Goal: Transaction & Acquisition: Obtain resource

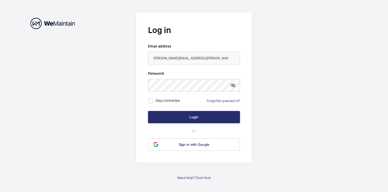
click at [148, 111] on button "Login" at bounding box center [194, 117] width 92 height 12
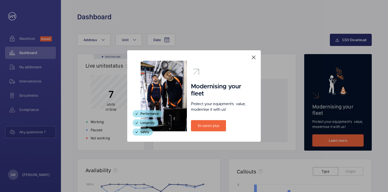
click at [254, 57] on mat-icon at bounding box center [254, 57] width 6 height 6
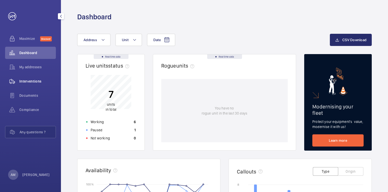
click at [37, 83] on span "Interventions" at bounding box center [37, 81] width 37 height 5
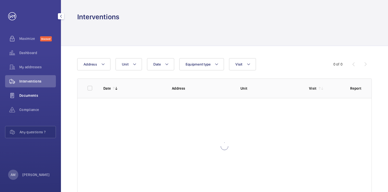
click at [34, 97] on span "Documents" at bounding box center [37, 95] width 37 height 5
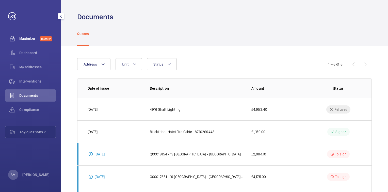
click at [37, 41] on div "Maximize Discover" at bounding box center [30, 39] width 51 height 12
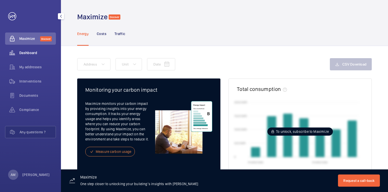
click at [35, 56] on div "Dashboard" at bounding box center [30, 53] width 51 height 12
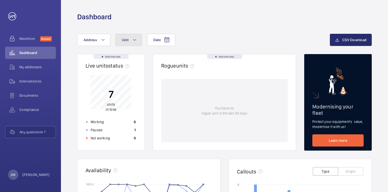
click at [131, 40] on button "Unit" at bounding box center [129, 40] width 26 height 12
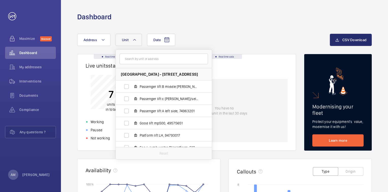
click at [134, 41] on mat-icon at bounding box center [135, 40] width 4 height 6
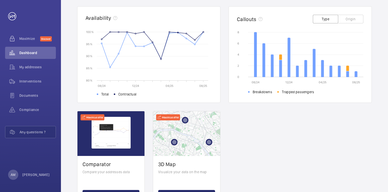
scroll to position [180, 0]
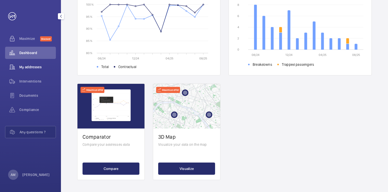
click at [23, 66] on span "My addresses" at bounding box center [37, 67] width 37 height 5
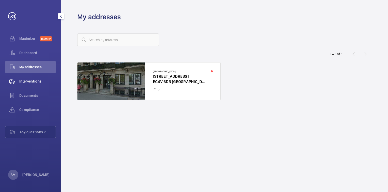
click at [26, 82] on span "Interventions" at bounding box center [37, 81] width 37 height 5
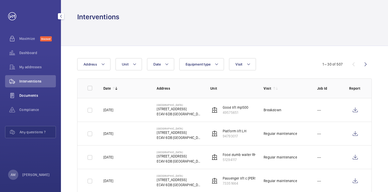
click at [25, 100] on div "Documents" at bounding box center [30, 95] width 51 height 12
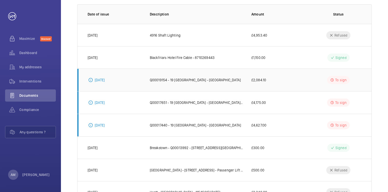
scroll to position [47, 0]
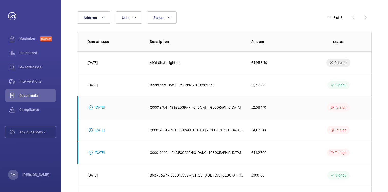
click at [126, 112] on td "[DATE]" at bounding box center [109, 107] width 64 height 23
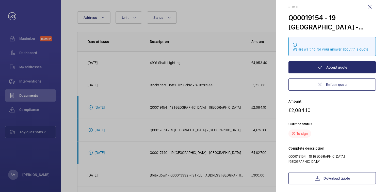
scroll to position [0, 0]
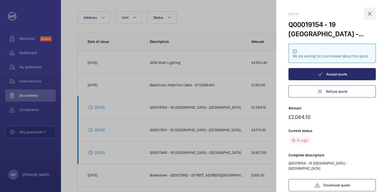
click at [370, 15] on wm-front-icon-button at bounding box center [370, 14] width 12 height 12
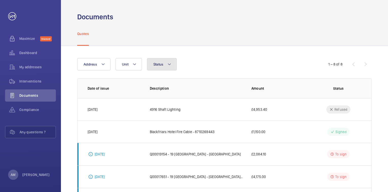
click at [158, 66] on span "Status" at bounding box center [158, 64] width 10 height 4
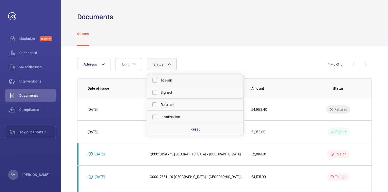
click at [165, 81] on span "To sign" at bounding box center [196, 80] width 70 height 5
click at [160, 81] on input "To sign" at bounding box center [155, 80] width 10 height 10
checkbox input "true"
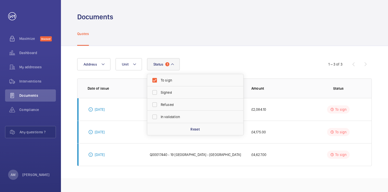
click at [207, 62] on div "Address Unit Status 1 To sign Signed Refused In validation Reset" at bounding box center [194, 64] width 234 height 12
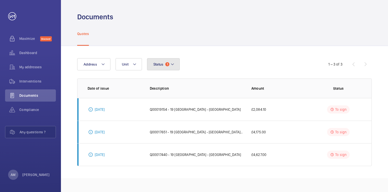
click at [171, 67] on mat-icon at bounding box center [172, 64] width 4 height 6
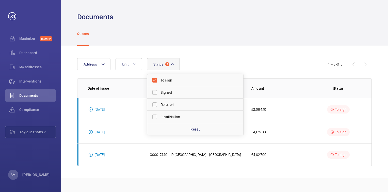
click at [187, 64] on div "Address Unit Status 1 To sign Signed Refused In validation Reset" at bounding box center [194, 64] width 234 height 12
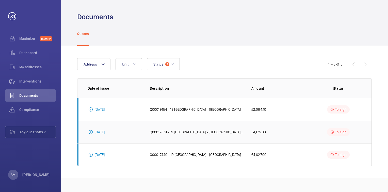
click at [151, 132] on p "Q00017651 - 19 [GEOGRAPHIC_DATA] - [GEOGRAPHIC_DATA] - Passenger lift c [PERSON…" at bounding box center [196, 132] width 93 height 5
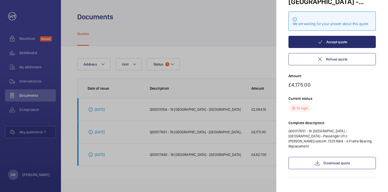
scroll to position [33, 0]
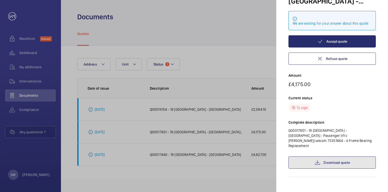
click at [356, 157] on link "Download quote" at bounding box center [332, 162] width 87 height 12
click at [321, 157] on link "Download quote" at bounding box center [332, 162] width 87 height 12
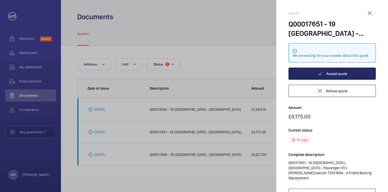
scroll to position [0, 0]
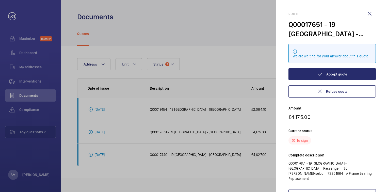
click at [369, 12] on wm-front-icon-button at bounding box center [370, 14] width 12 height 12
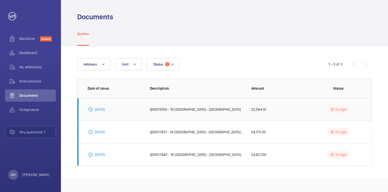
click at [200, 108] on p "Q00019154 - 19 [GEOGRAPHIC_DATA] - [GEOGRAPHIC_DATA]" at bounding box center [195, 109] width 91 height 5
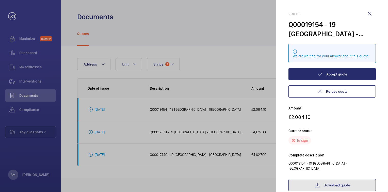
click at [330, 180] on link "Download quote" at bounding box center [332, 185] width 87 height 12
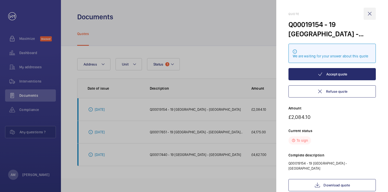
click at [370, 13] on wm-front-icon-button at bounding box center [370, 14] width 12 height 12
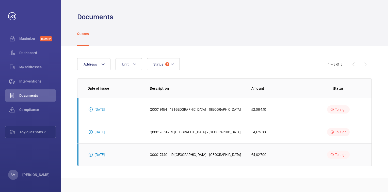
click at [233, 154] on p "Q00017440 - 19 [GEOGRAPHIC_DATA] - [GEOGRAPHIC_DATA]" at bounding box center [195, 154] width 91 height 5
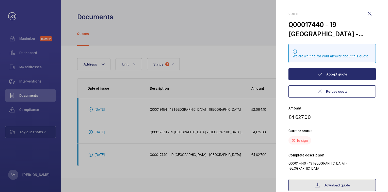
click at [339, 179] on link "Download quote" at bounding box center [332, 185] width 87 height 12
click at [171, 22] on div at bounding box center [194, 96] width 388 height 192
